Goal: Information Seeking & Learning: Learn about a topic

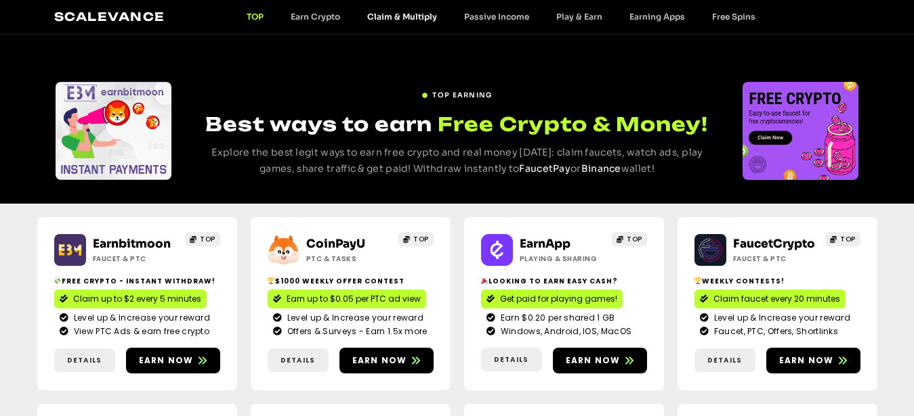
click at [404, 18] on link "Claim & Multiply" at bounding box center [402, 17] width 97 height 10
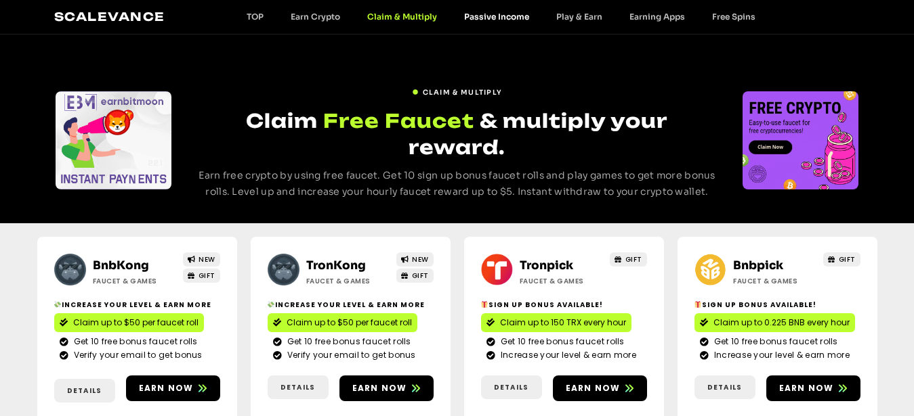
click at [492, 14] on link "Passive Income" at bounding box center [496, 17] width 92 height 10
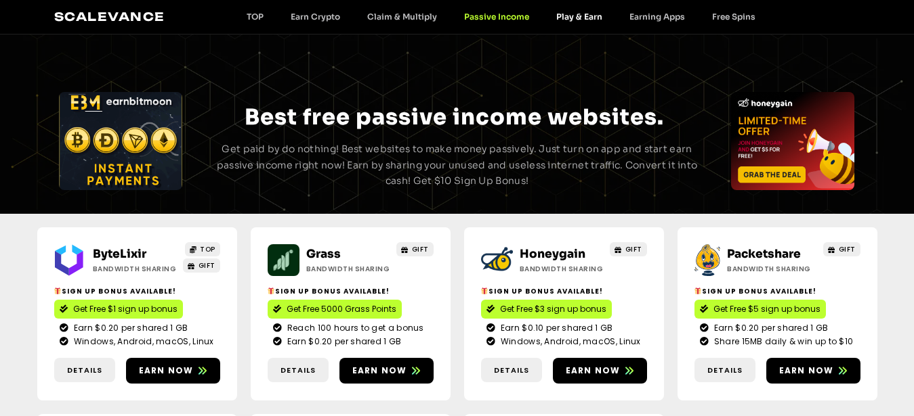
click at [581, 18] on link "Play & Earn" at bounding box center [578, 17] width 73 height 10
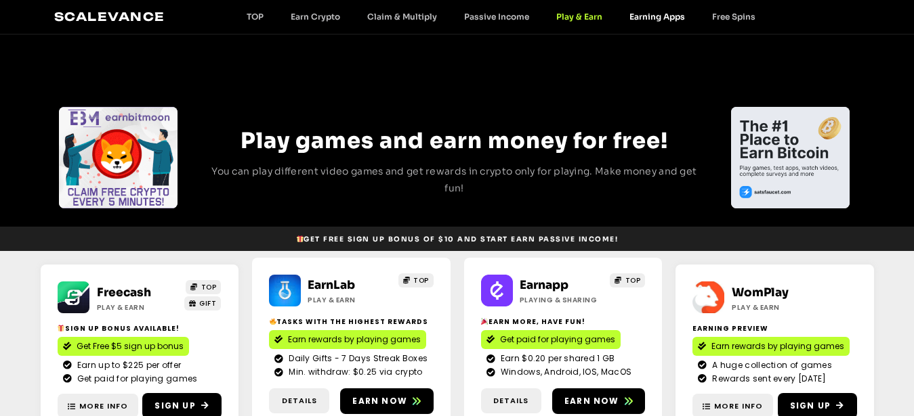
click at [640, 16] on link "Earning Apps" at bounding box center [657, 17] width 83 height 10
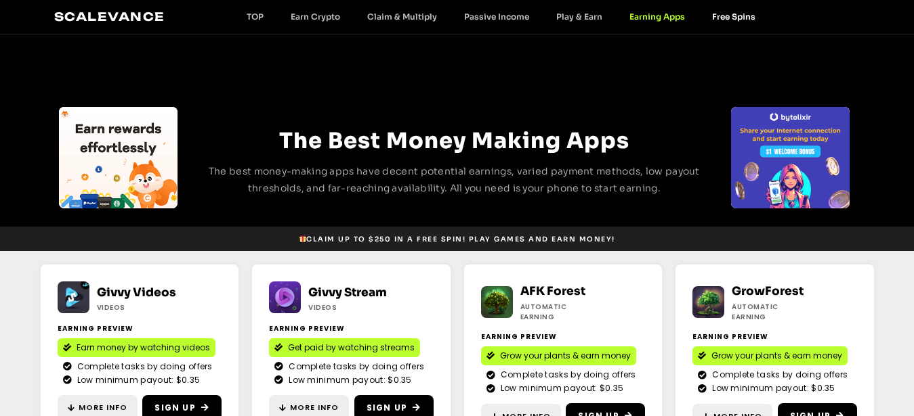
click at [722, 15] on link "Free Spins" at bounding box center [733, 17] width 70 height 10
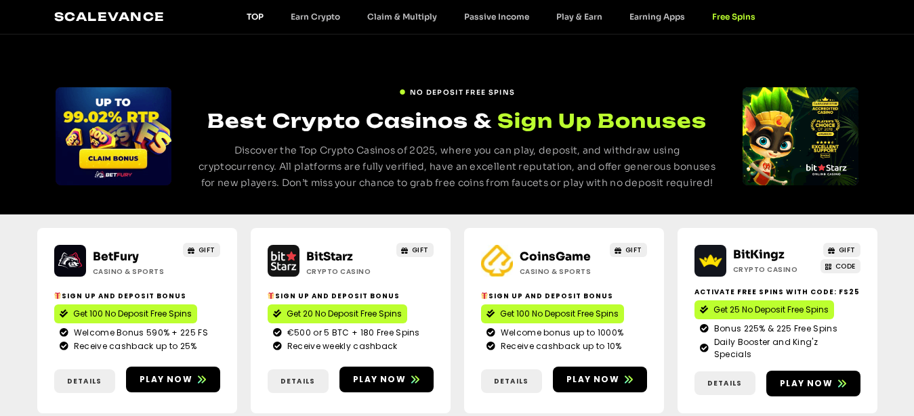
click at [254, 18] on link "TOP" at bounding box center [255, 17] width 44 height 10
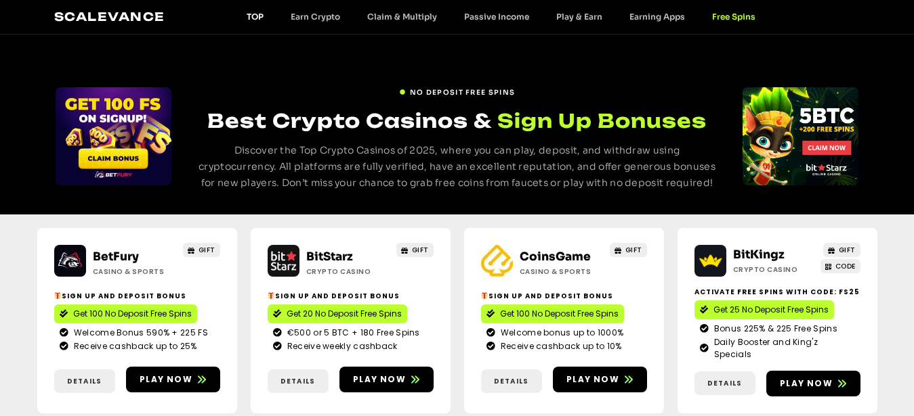
click at [254, 18] on link "TOP" at bounding box center [255, 17] width 44 height 10
